Goal: Task Accomplishment & Management: Manage account settings

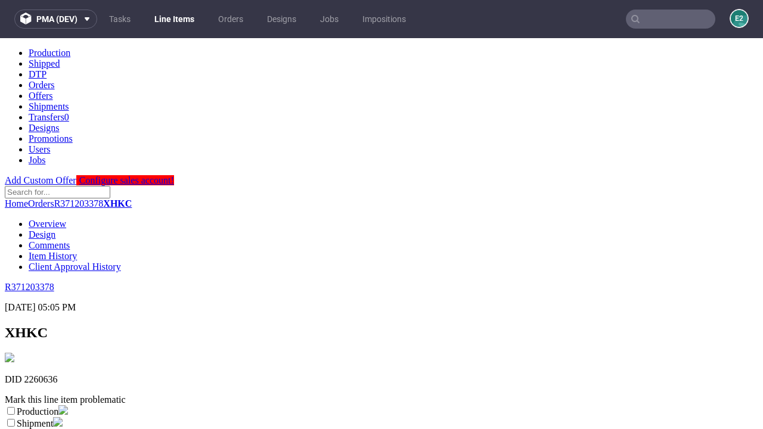
scroll to position [210, 0]
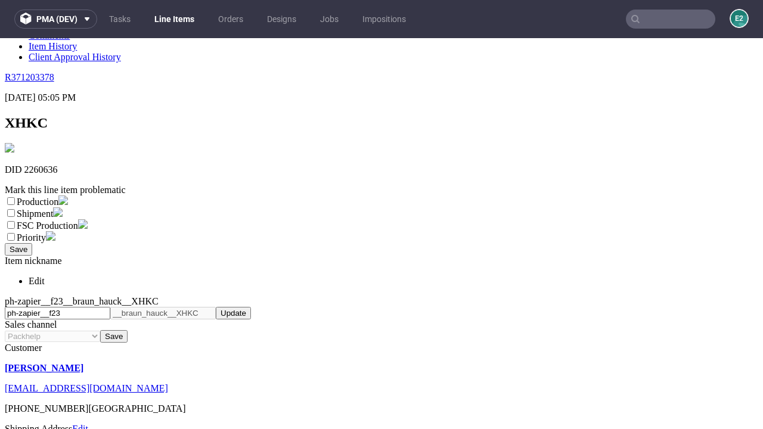
select select "dtp_ca_needed"
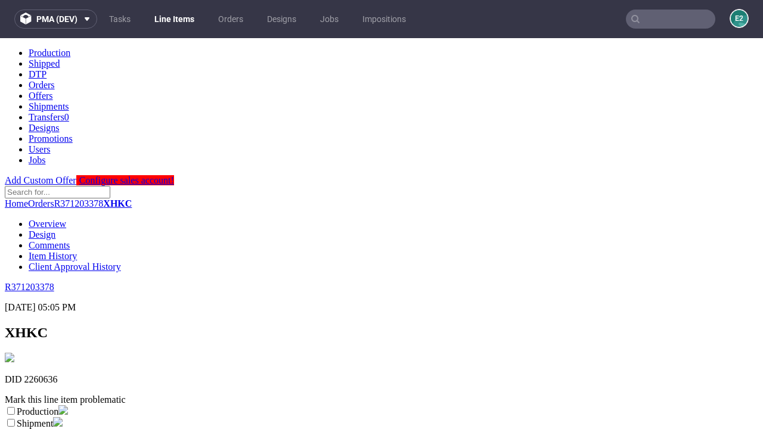
scroll to position [0, 0]
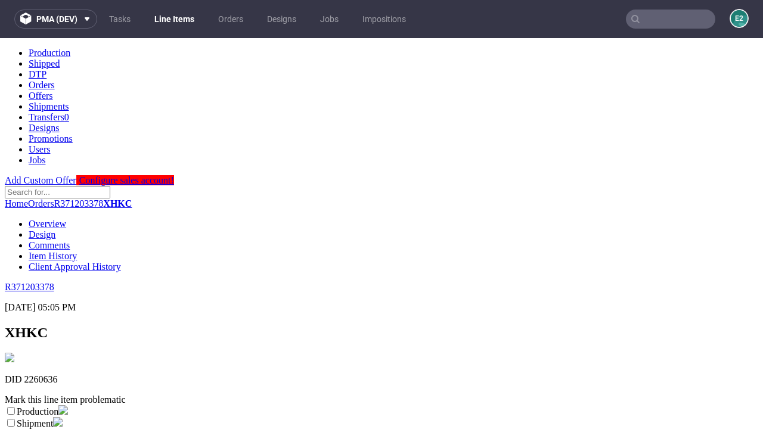
checkbox input "true"
